Goal: Information Seeking & Learning: Find specific fact

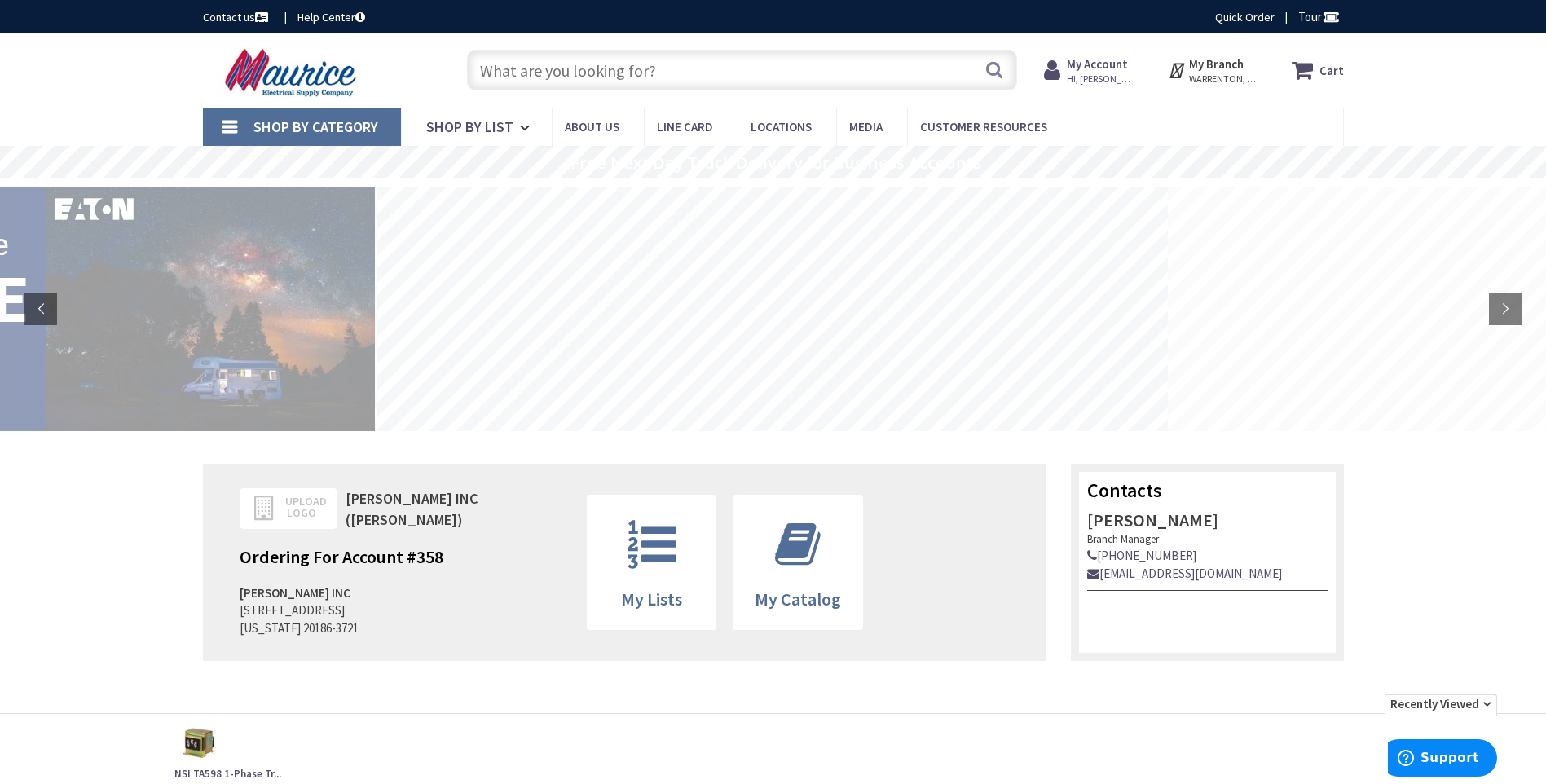
click at [518, 71] on input "text" at bounding box center [742, 70] width 550 height 41
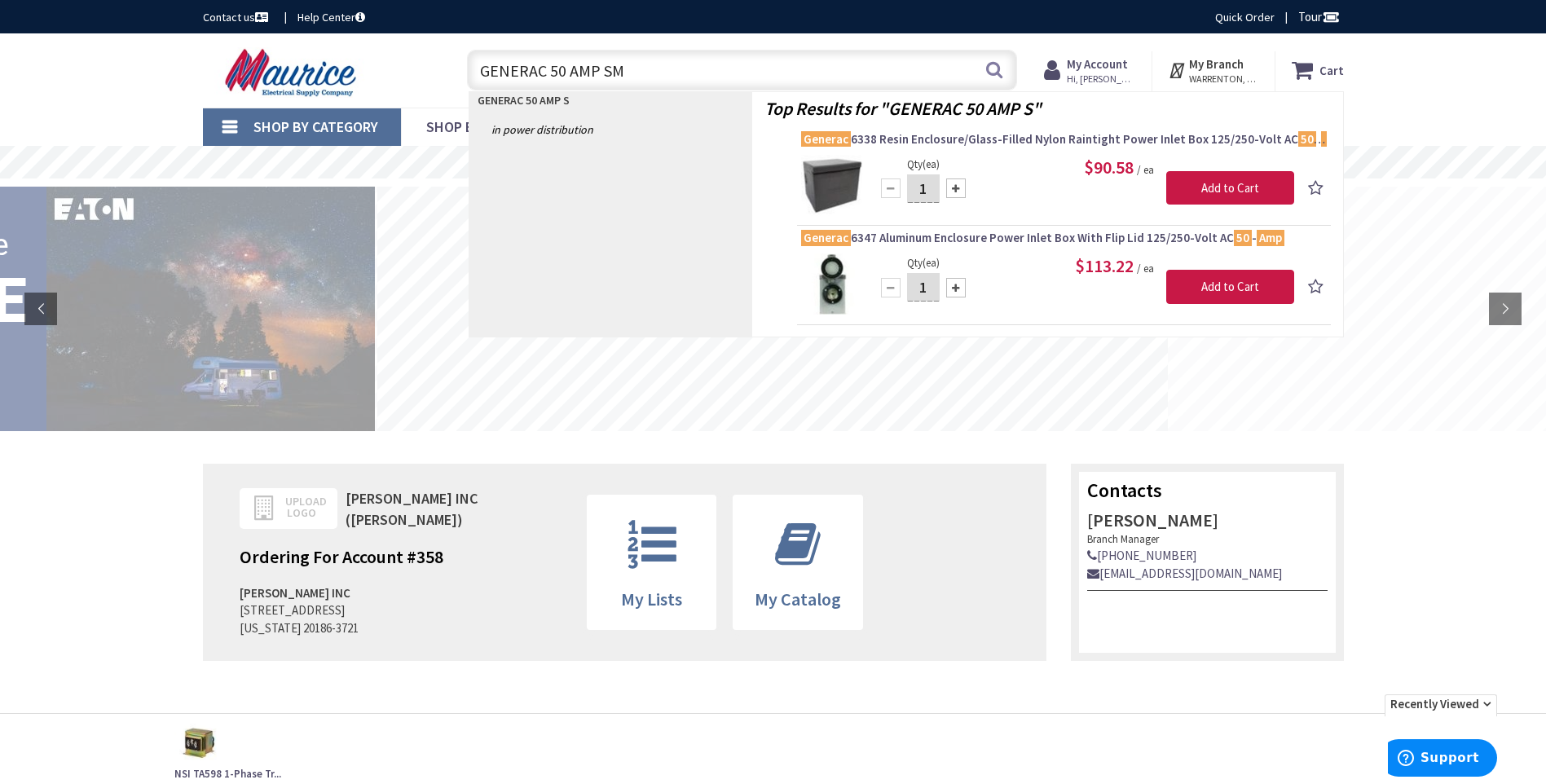
type input "GENERAC 50 AMP SMS"
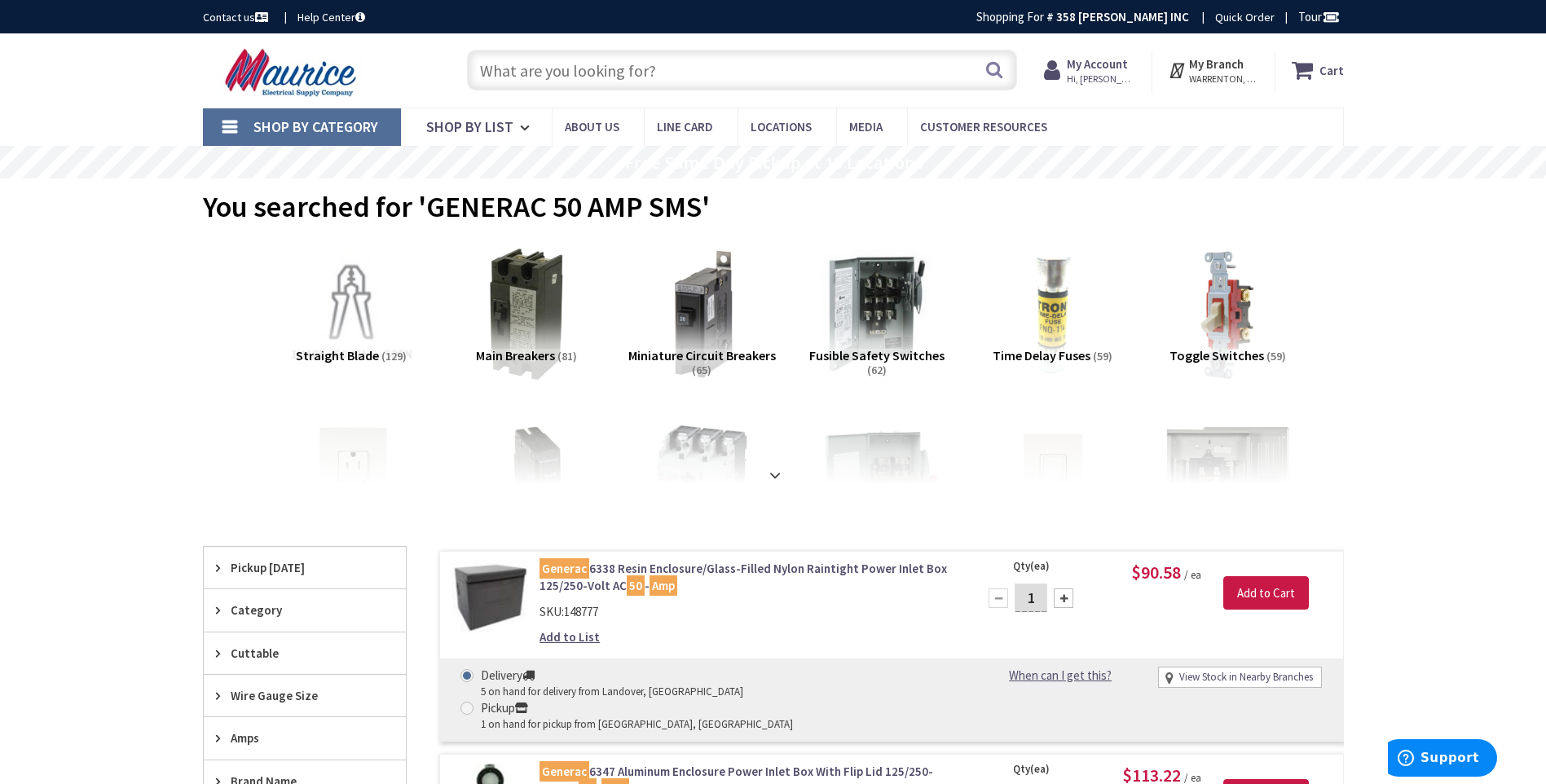
click at [662, 66] on input "text" at bounding box center [742, 70] width 550 height 41
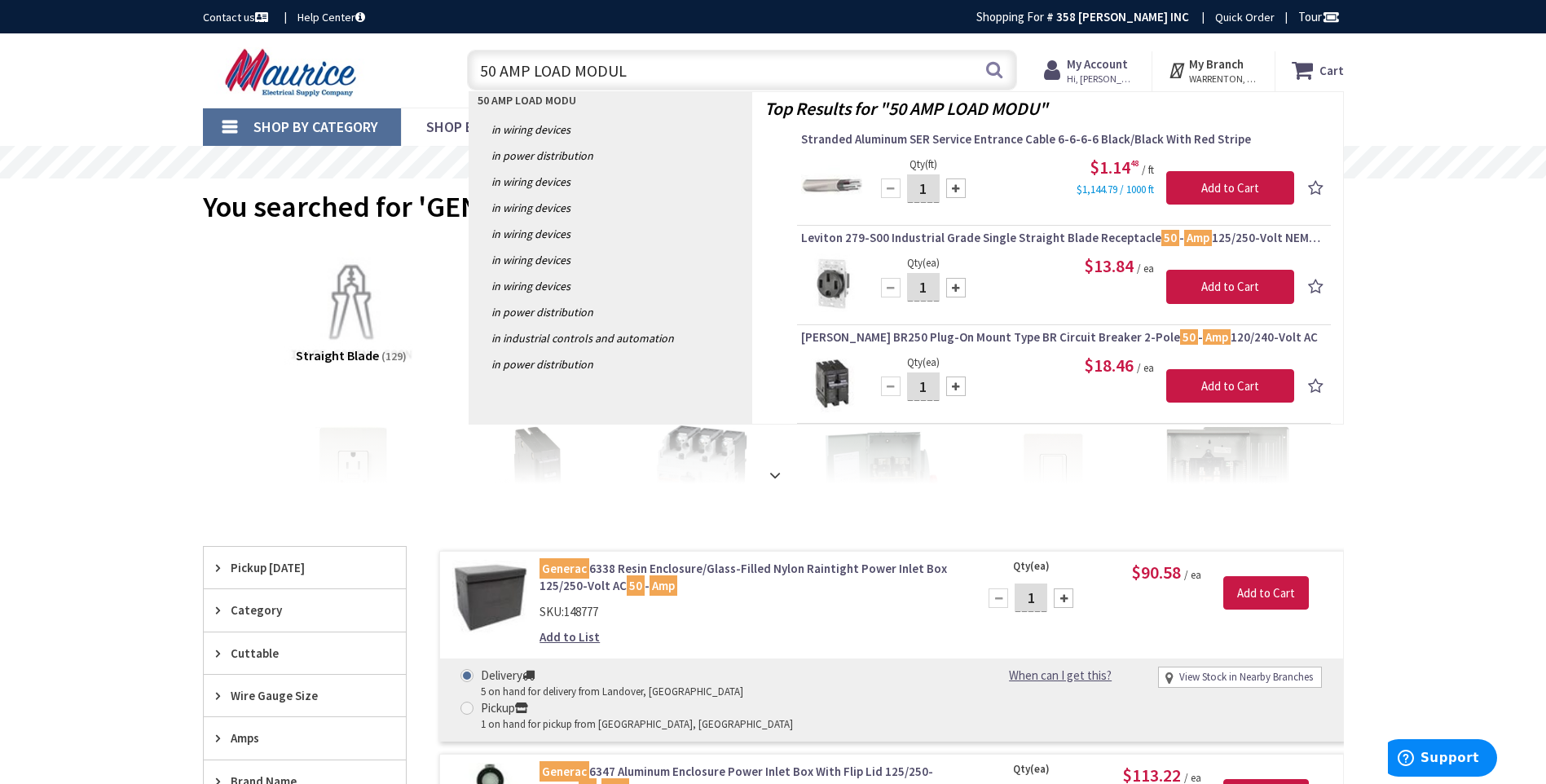
type input "50 AMP LOAD MODULE"
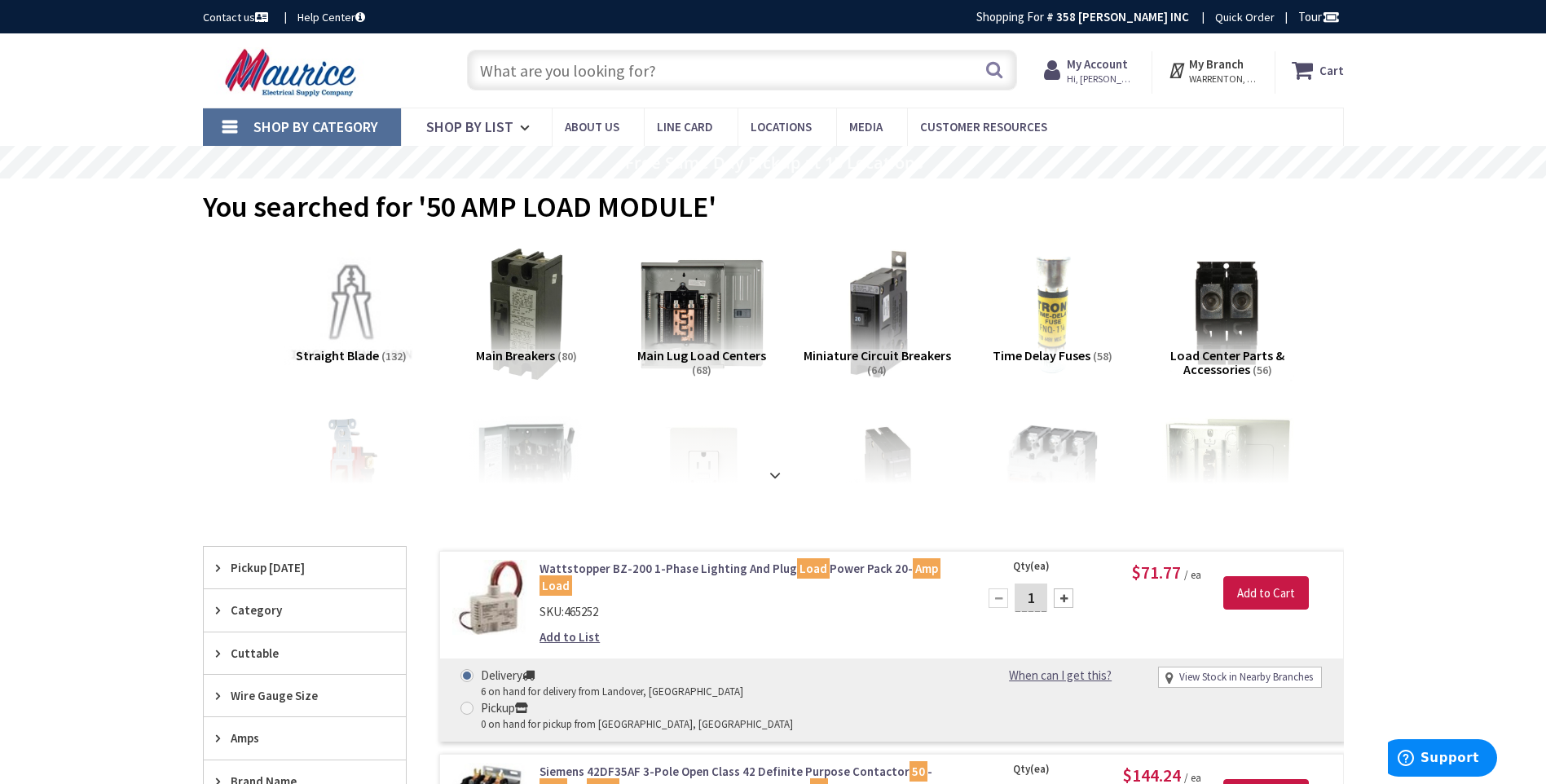
click at [662, 69] on input "text" at bounding box center [742, 70] width 550 height 41
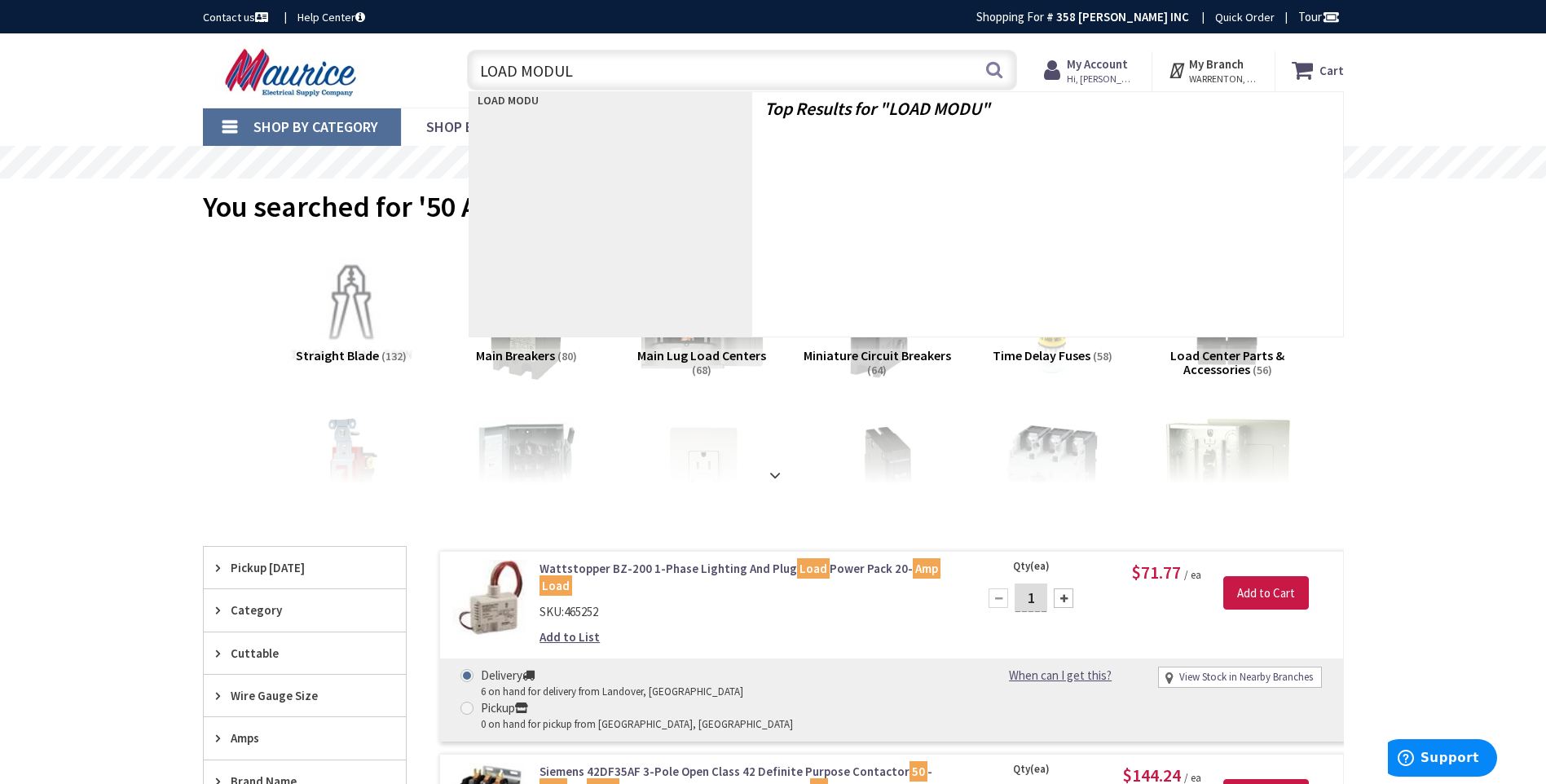
type input "LOAD MODULE"
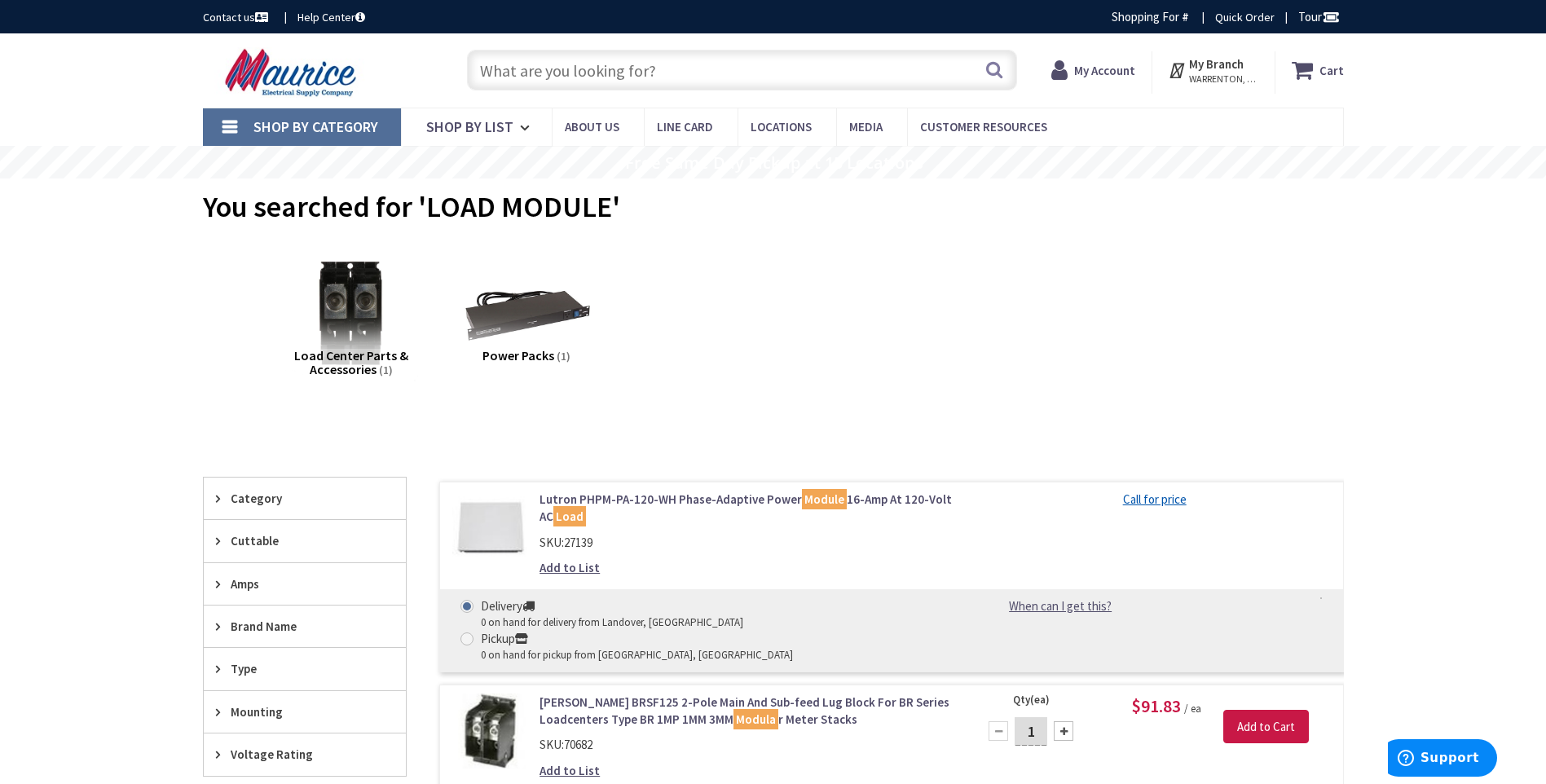
click at [662, 67] on input "text" at bounding box center [742, 70] width 550 height 41
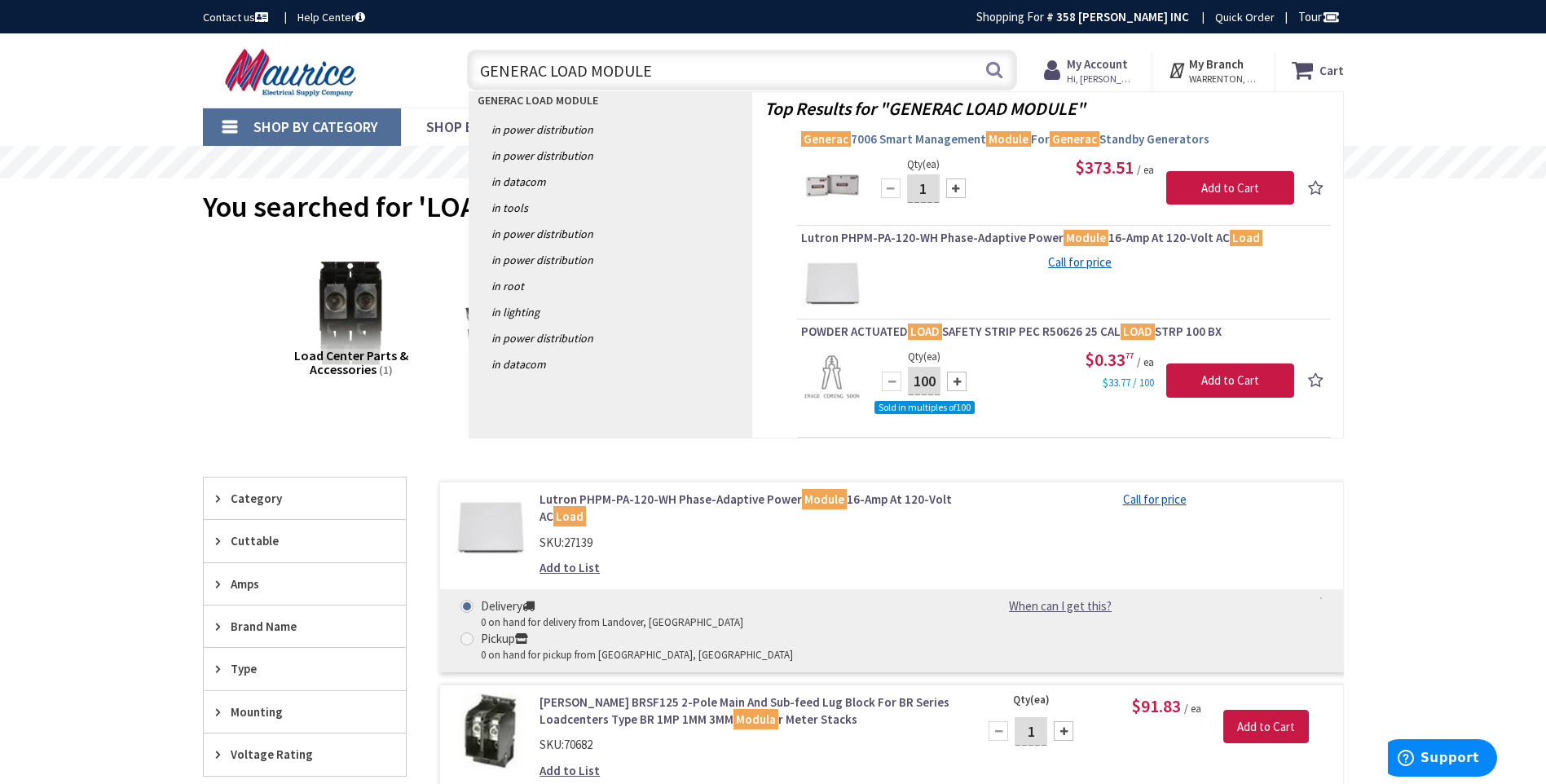
type input "GENERAC LOAD MODULE"
click at [887, 137] on span "Generac 7006 Smart Management Module For Generac Standby Generators" at bounding box center [1064, 139] width 526 height 16
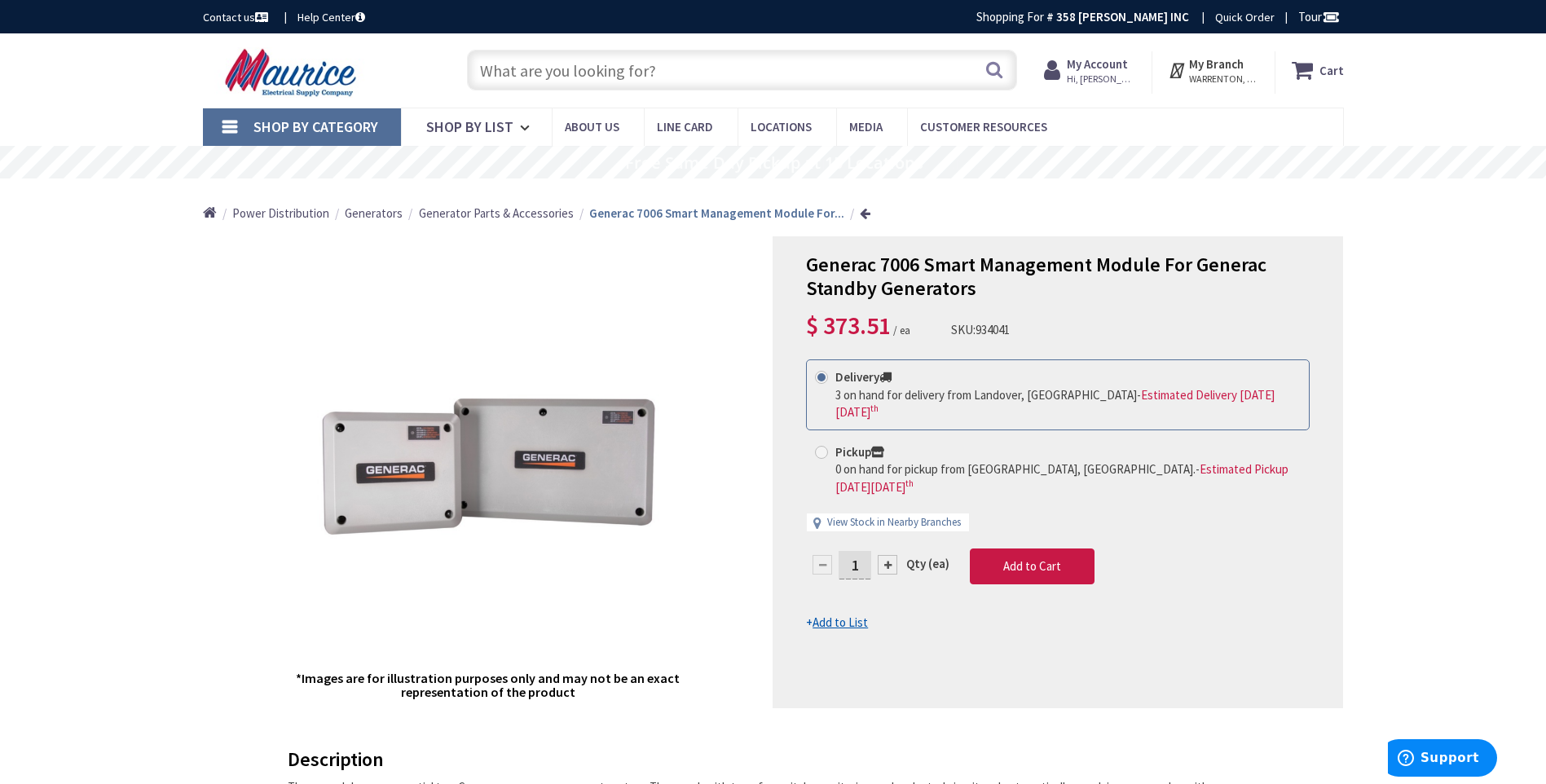
click at [668, 69] on input "text" at bounding box center [742, 70] width 550 height 41
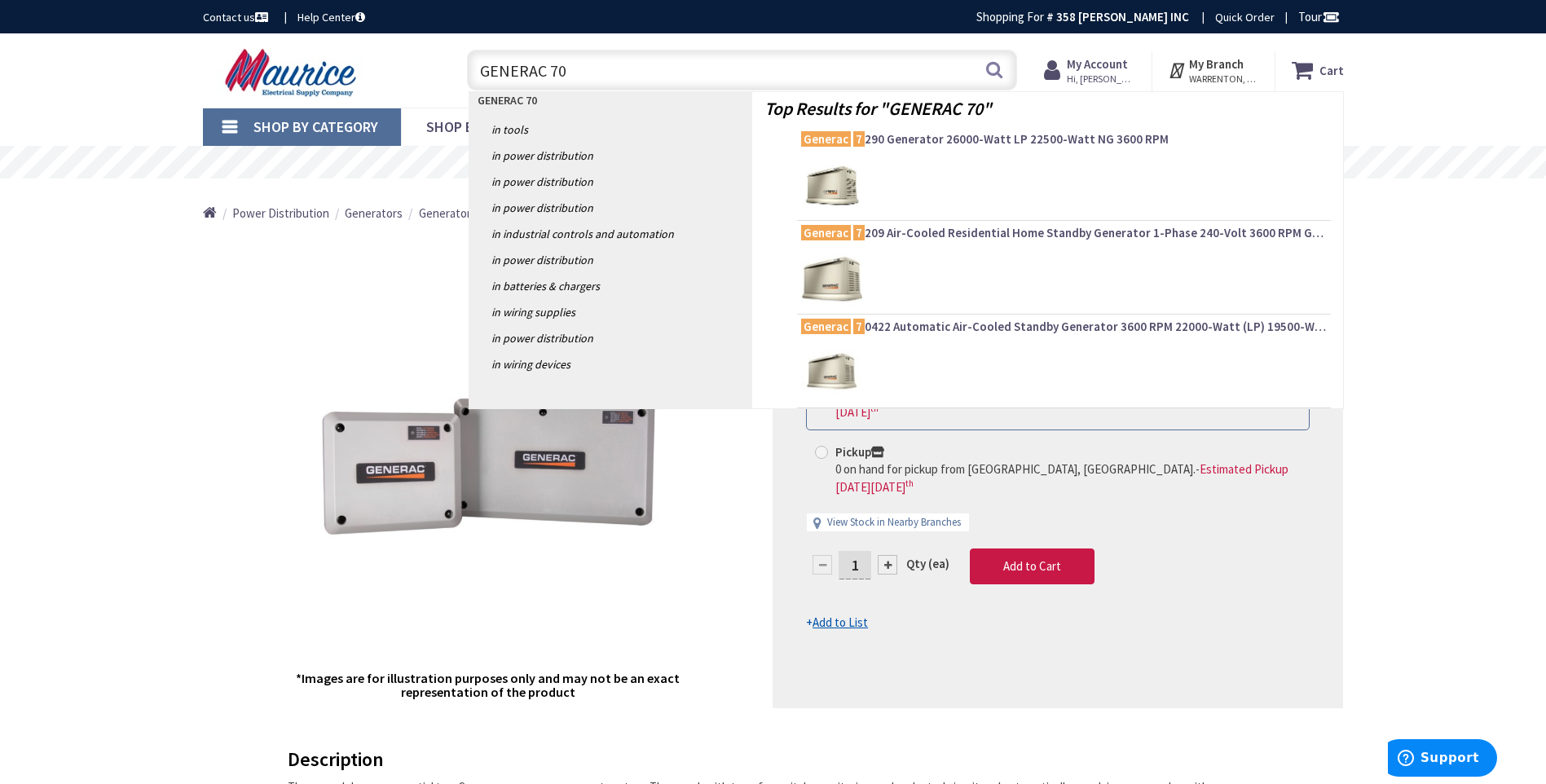
type input "GENERAC 700"
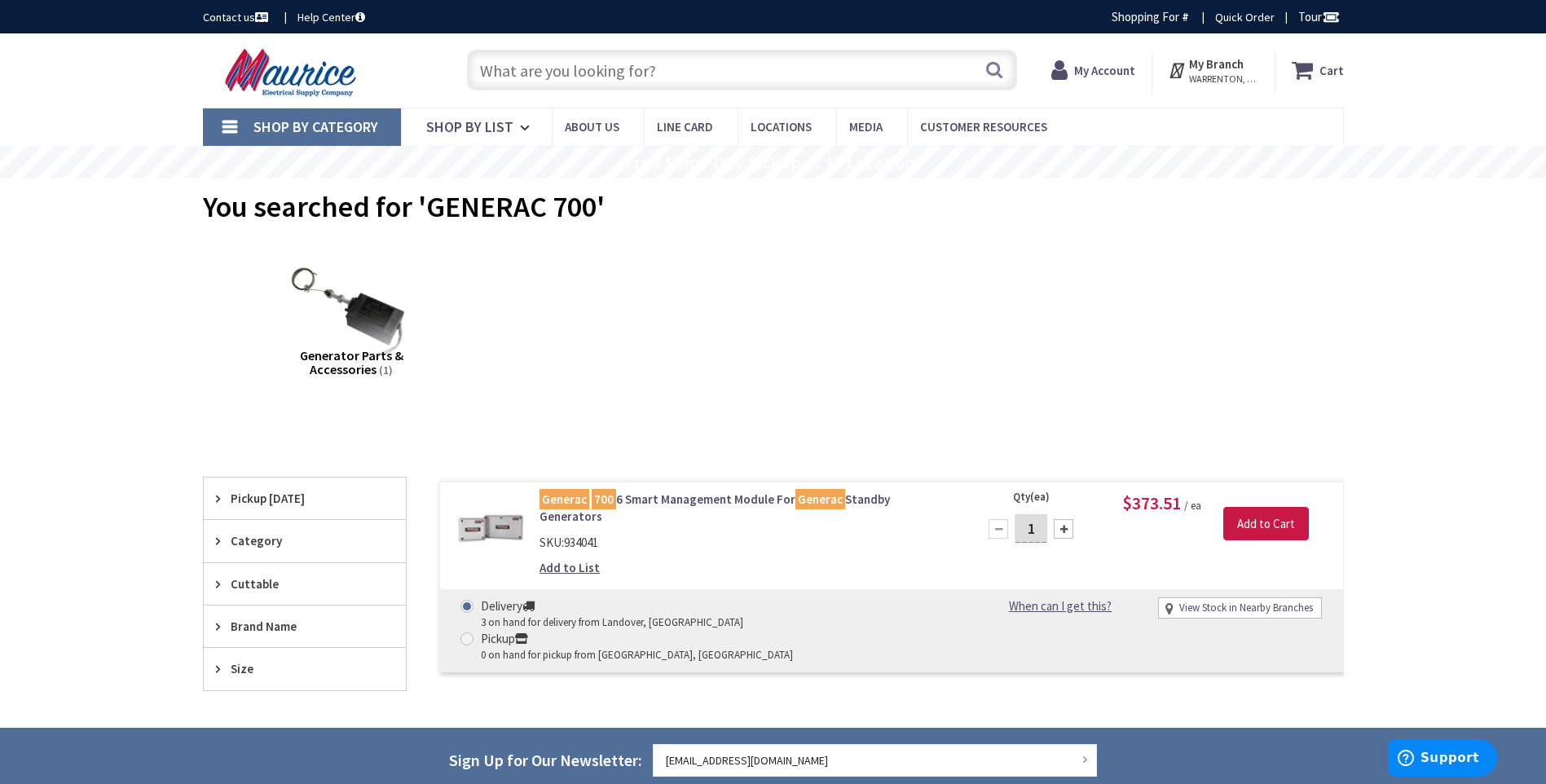
click at [668, 70] on input "text" at bounding box center [742, 70] width 550 height 41
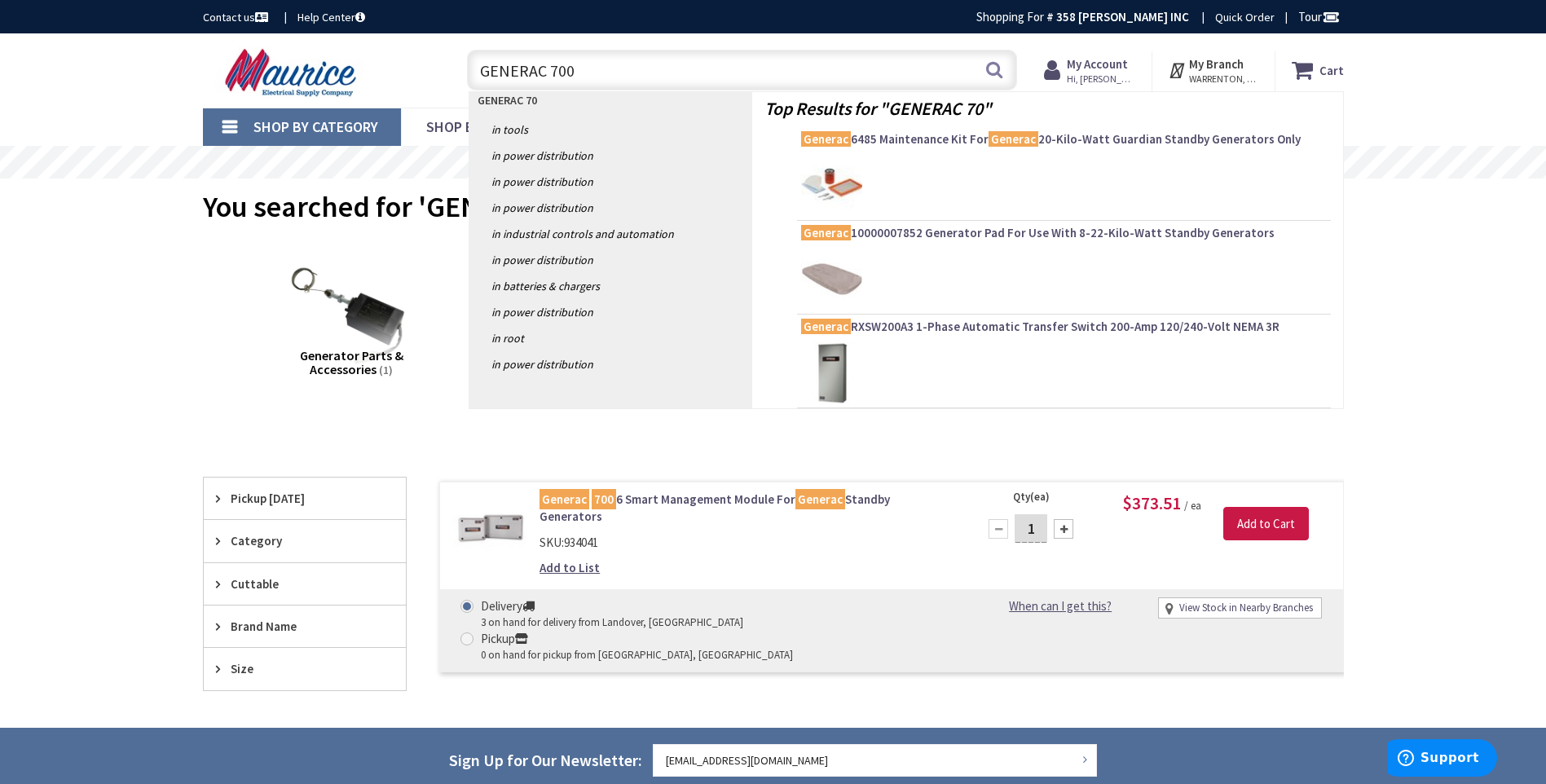
type input "GENERAC 7000"
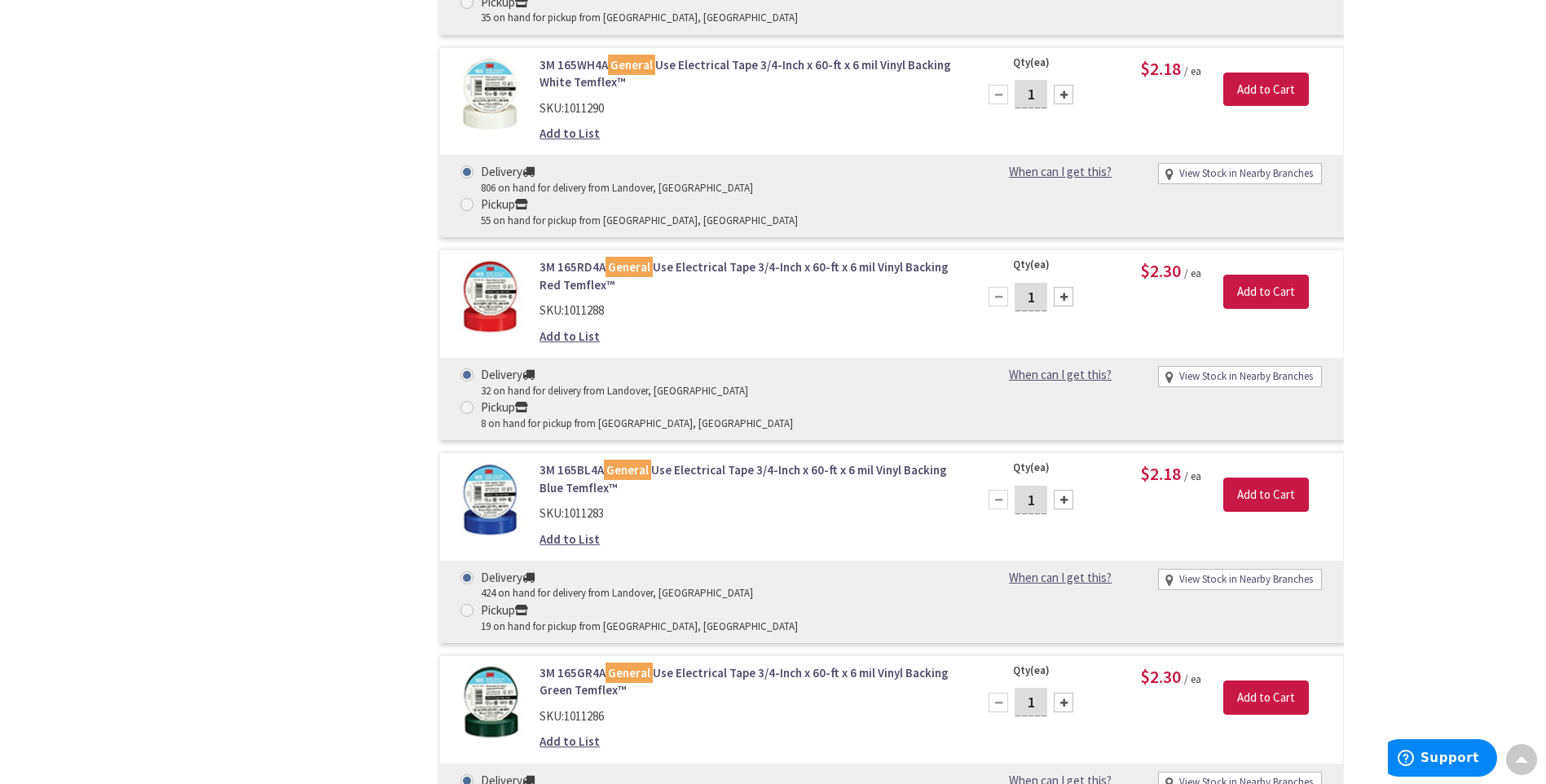
scroll to position [2689, 0]
